Goal: Task Accomplishment & Management: Use online tool/utility

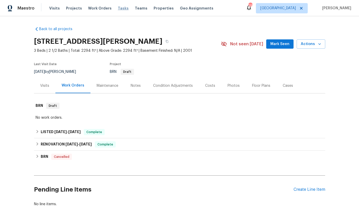
click at [119, 9] on span "Tasks" at bounding box center [123, 8] width 11 height 4
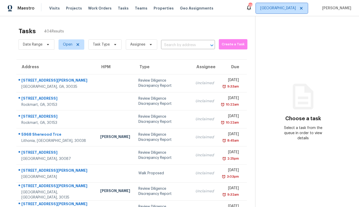
click at [292, 8] on span "Atlanta" at bounding box center [278, 8] width 36 height 5
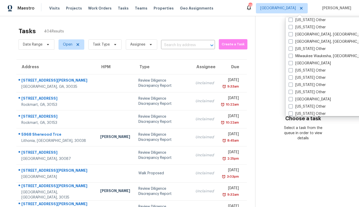
scroll to position [395, 0]
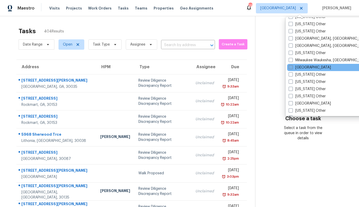
click at [310, 65] on label "Minneapolis" at bounding box center [309, 67] width 42 height 5
click at [292, 65] on input "Minneapolis" at bounding box center [289, 66] width 3 height 3
checkbox input "true"
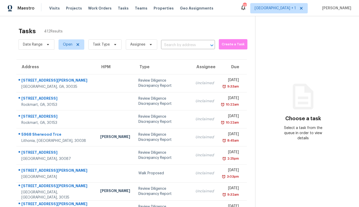
click at [219, 28] on div "Tasks 412 Results" at bounding box center [137, 30] width 236 height 13
click at [224, 41] on span "Create a Task" at bounding box center [232, 44] width 23 height 6
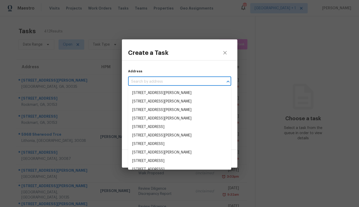
click at [178, 79] on input "text" at bounding box center [172, 82] width 89 height 8
paste input "1560 Rhode Island Ave N, Golden Valley, MN 55427"
type input "1560 Rhode Island Ave N, Golden Valley, MN 55427"
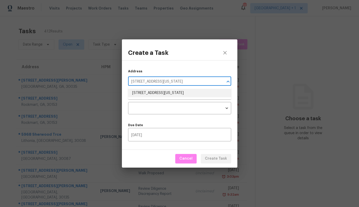
click at [169, 93] on li "1560 Rhode Island Ave N, Golden Valley, MN 55427" at bounding box center [179, 93] width 103 height 8
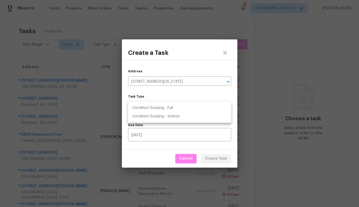
click at [166, 108] on body "Maestro Visits Projects Work Orders Tasks Teams Properties Geo Assignments 132 …" at bounding box center [179, 103] width 359 height 207
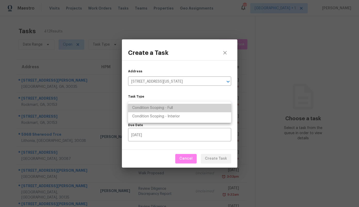
click at [166, 108] on li "Condition Scoping - Full" at bounding box center [179, 108] width 103 height 8
type input "virtual_full_assessment"
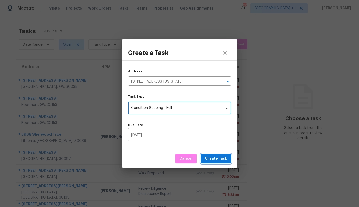
click at [212, 156] on span "Create Task" at bounding box center [216, 159] width 22 height 6
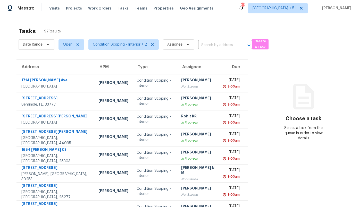
click at [211, 24] on div "Tasks 97 Results Date Range Open Condition Scoping - Interior + 2 Assignee ​ Cr…" at bounding box center [179, 142] width 359 height 252
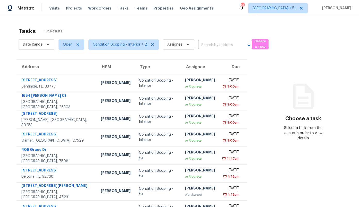
click at [234, 26] on div "Tasks 105 Results" at bounding box center [137, 30] width 237 height 13
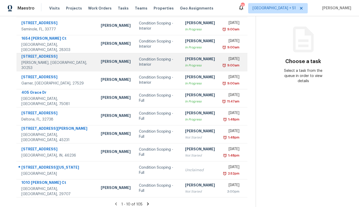
scroll to position [61, 0]
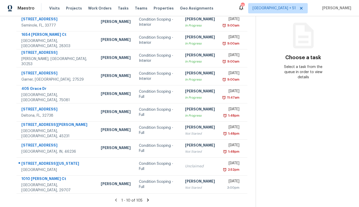
click at [150, 201] on div "1 - 10 of 105" at bounding box center [131, 200] width 247 height 5
click at [147, 199] on icon at bounding box center [148, 199] width 2 height 3
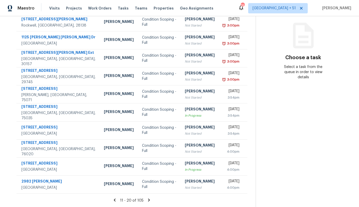
click at [147, 199] on icon at bounding box center [148, 200] width 5 height 5
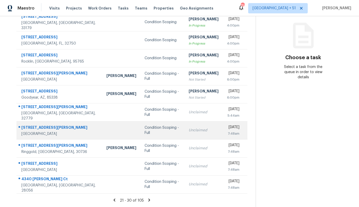
scroll to position [0, 0]
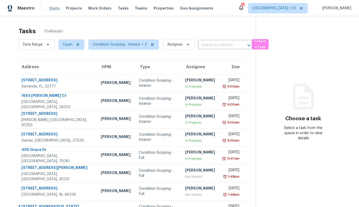
click at [55, 6] on span "Visits" at bounding box center [54, 8] width 11 height 5
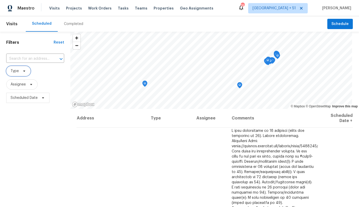
click at [18, 71] on span "Type" at bounding box center [15, 70] width 8 height 5
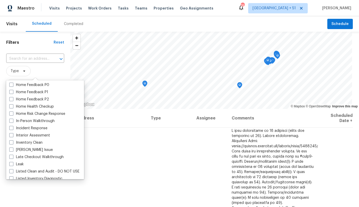
scroll to position [166, 0]
click at [29, 122] on label "In-Person Walkthrough" at bounding box center [31, 121] width 45 height 5
click at [13, 122] on input "In-Person Walkthrough" at bounding box center [10, 120] width 3 height 3
checkbox input "true"
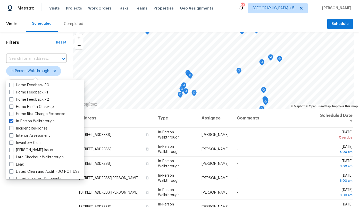
click at [65, 71] on div "Filters Reset ​ In-Person Walkthrough Assignee Scheduled Date" at bounding box center [36, 153] width 73 height 243
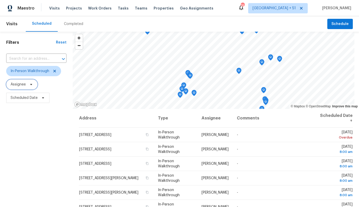
click at [15, 87] on span "Assignee" at bounding box center [21, 84] width 31 height 10
click at [44, 84] on span "Assignee" at bounding box center [36, 84] width 60 height 10
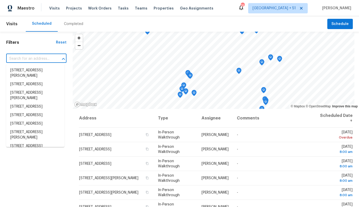
click at [35, 58] on input "text" at bounding box center [29, 59] width 46 height 8
click at [42, 39] on div "Filters Reset ​ In-Person Walkthrough Assignee Scheduled Date" at bounding box center [36, 153] width 73 height 243
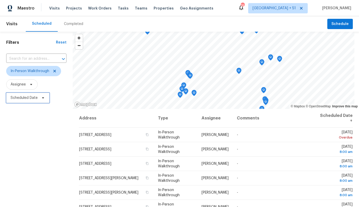
click at [23, 98] on span "Scheduled Date" at bounding box center [24, 97] width 27 height 5
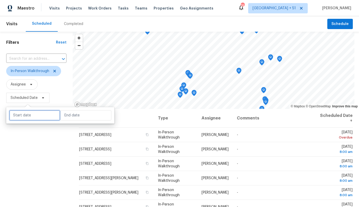
click at [25, 114] on input "text" at bounding box center [34, 115] width 51 height 10
select select "9"
select select "2025"
select select "10"
select select "2025"
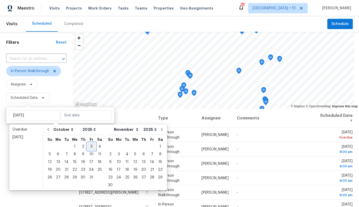
click at [90, 147] on div "3" at bounding box center [91, 146] width 8 height 7
type input "Fri, Oct 03"
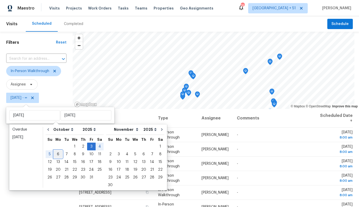
click at [59, 154] on div "6" at bounding box center [58, 154] width 8 height 7
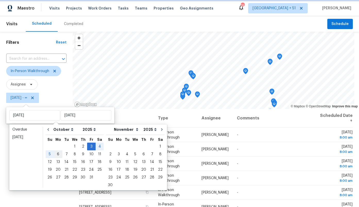
type input "Mon, Oct 06"
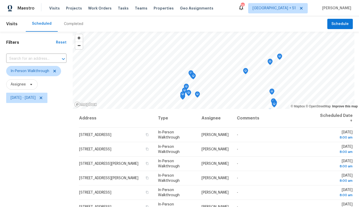
click at [59, 154] on div "Filters Reset ​ In-Person Walkthrough Assignee Fri, Oct 03 - Mon, Oct 06" at bounding box center [36, 153] width 73 height 243
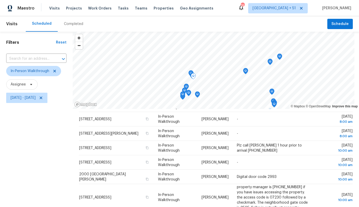
scroll to position [67, 0]
